Goal: Information Seeking & Learning: Learn about a topic

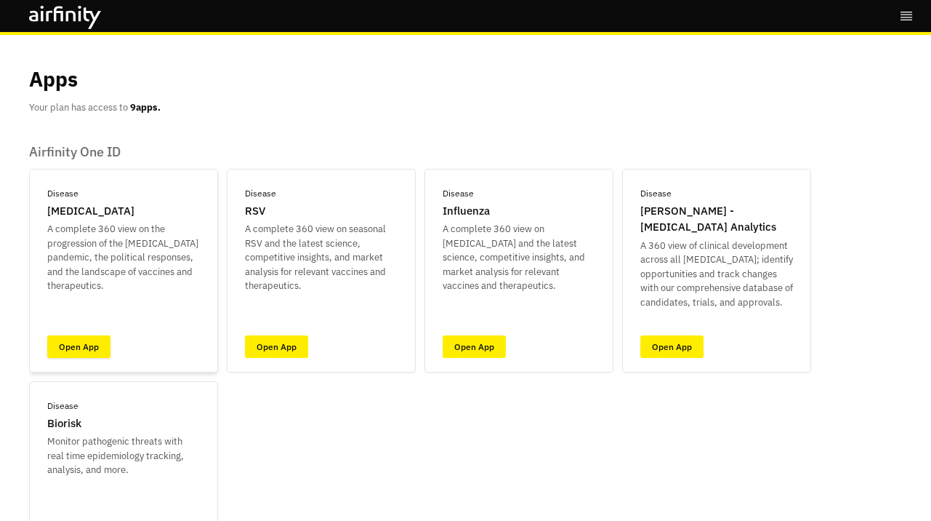
click at [98, 340] on link "Open App" at bounding box center [78, 346] width 63 height 23
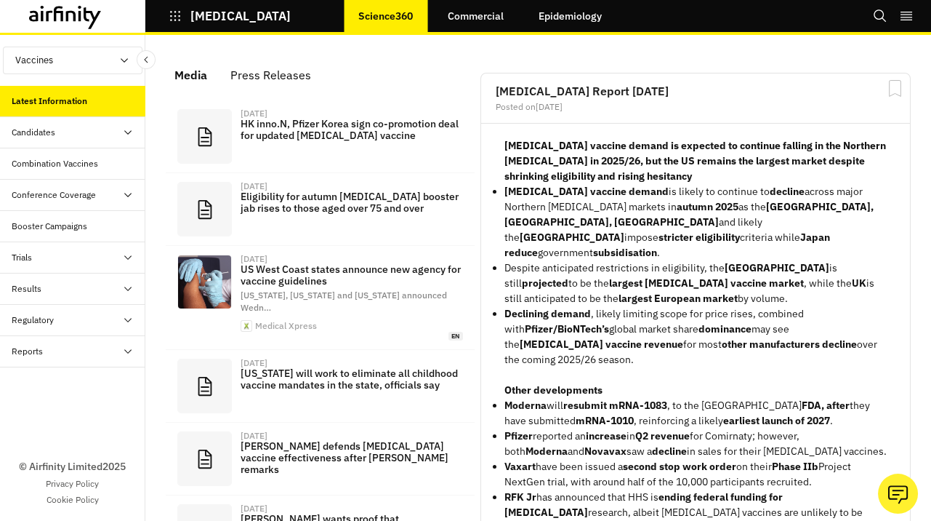
scroll to position [969, 436]
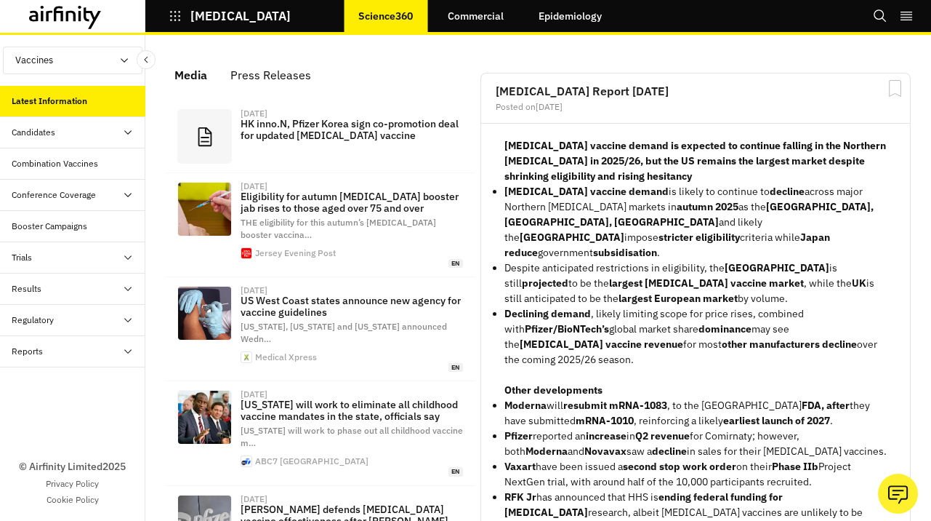
click at [49, 220] on div "Booster Campaigns" at bounding box center [50, 226] width 76 height 13
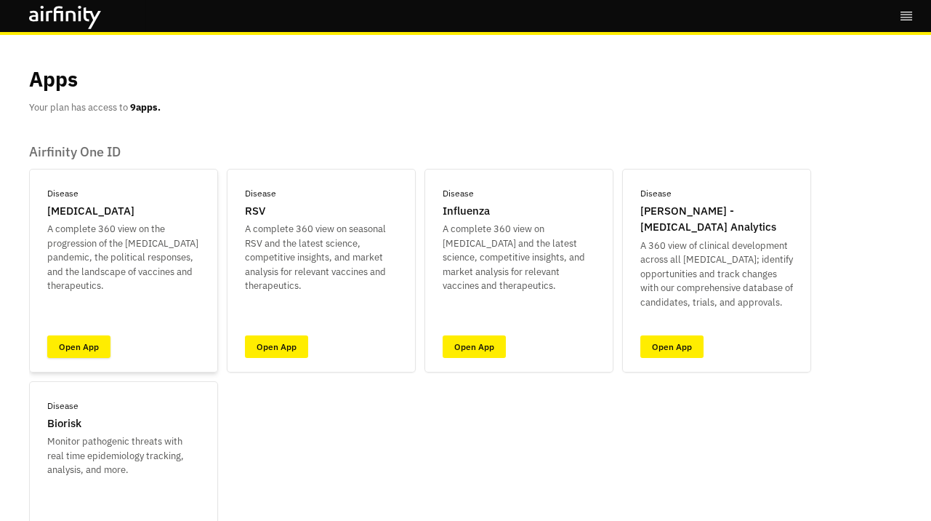
click at [52, 350] on link "Open App" at bounding box center [78, 346] width 63 height 23
